Goal: Task Accomplishment & Management: Manage account settings

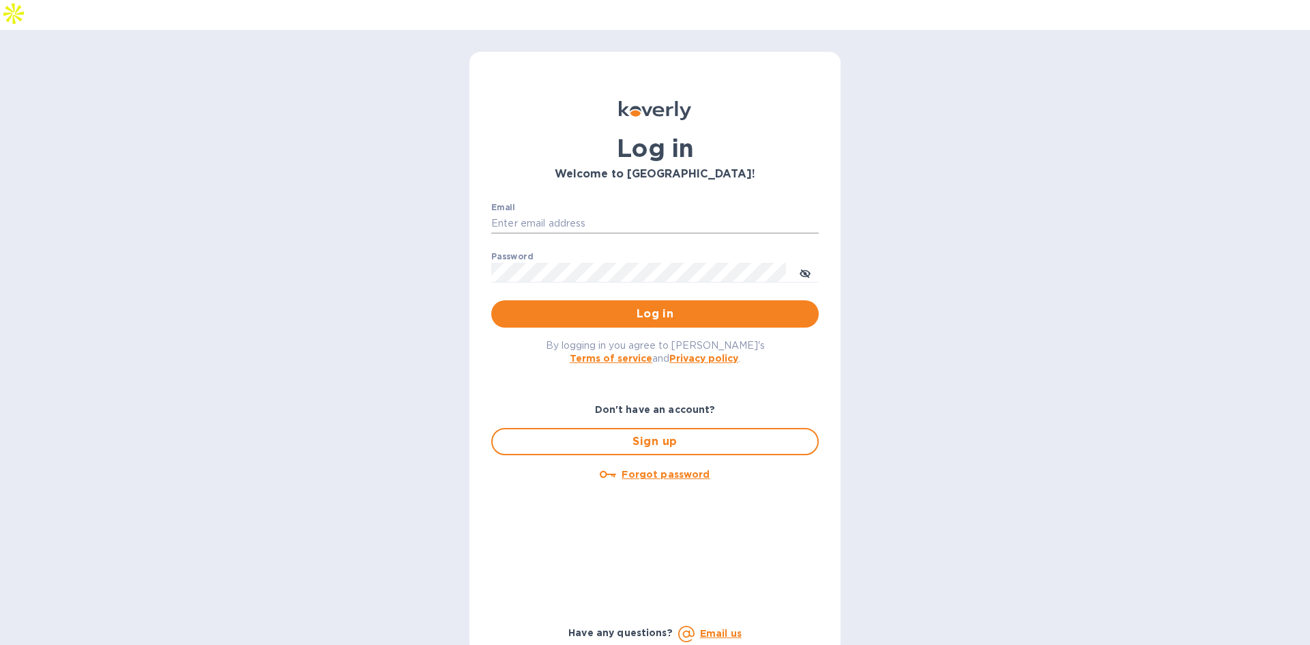
click at [534, 214] on input "Email" at bounding box center [655, 224] width 328 height 20
type input "[PERSON_NAME][EMAIL_ADDRESS][DOMAIN_NAME]"
click at [491, 300] on button "Log in" at bounding box center [655, 313] width 328 height 27
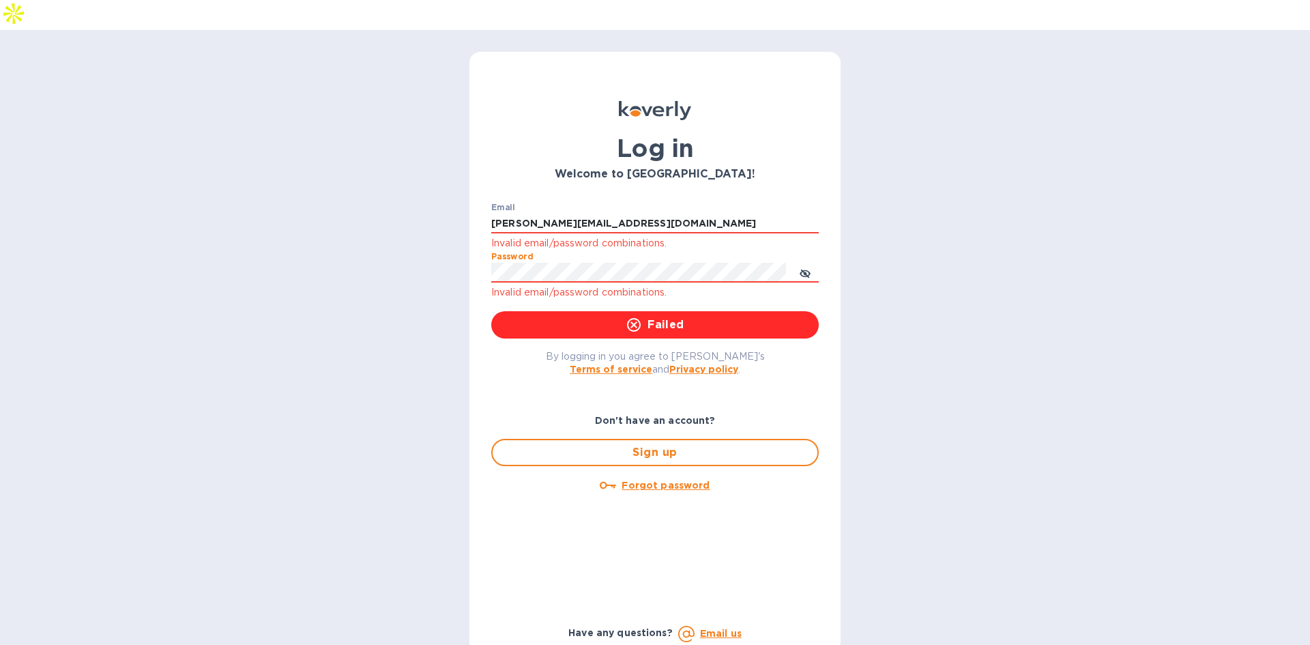
click button "Failed" at bounding box center [655, 324] width 328 height 27
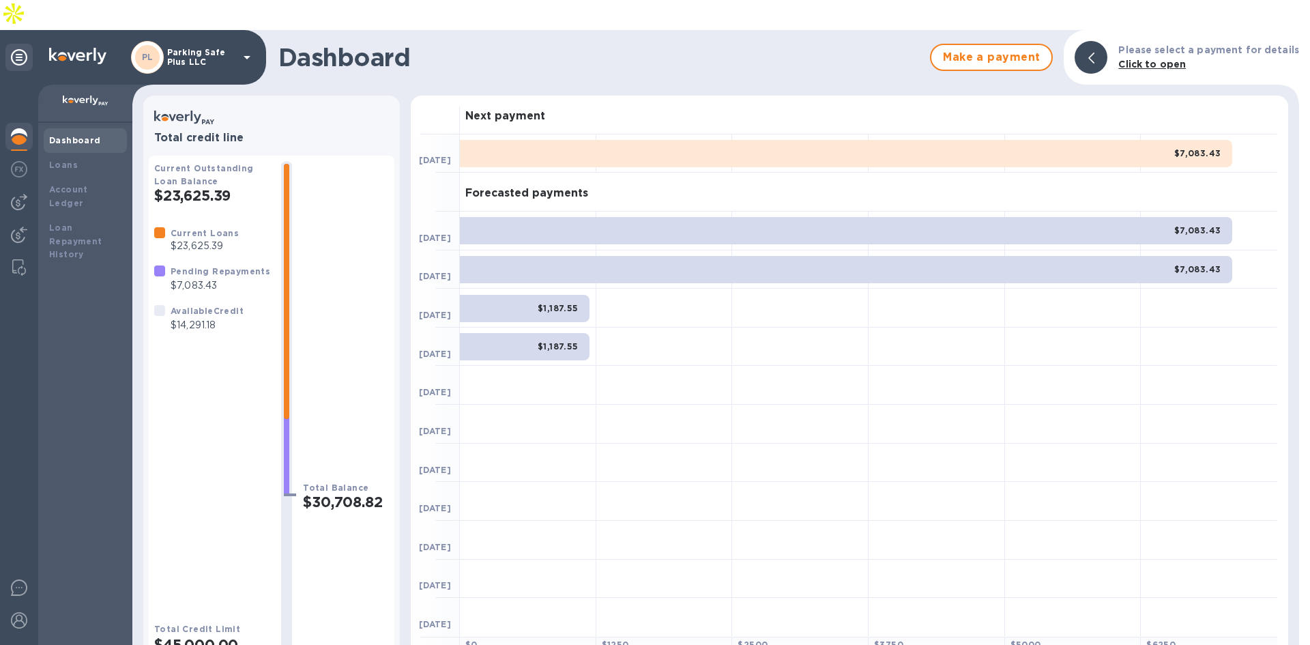
click at [343, 106] on div at bounding box center [271, 118] width 235 height 25
